Goal: Subscribe to service/newsletter

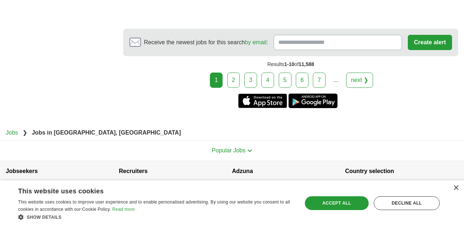
scroll to position [1416, 0]
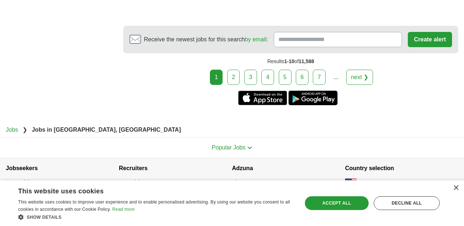
click at [234, 82] on link "2" at bounding box center [233, 77] width 13 height 15
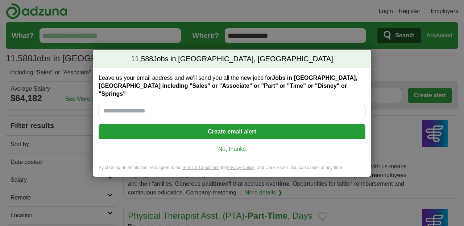
click at [224, 127] on button "Create email alert" at bounding box center [232, 131] width 267 height 15
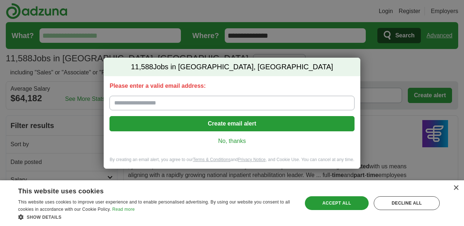
click at [189, 106] on input "Please enter a valid email address:" at bounding box center [232, 103] width 245 height 15
type input "**********"
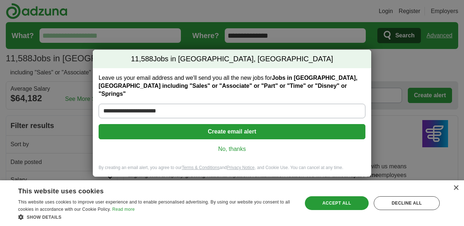
click at [201, 126] on button "Create email alert" at bounding box center [232, 131] width 267 height 15
